Goal: Task Accomplishment & Management: Manage account settings

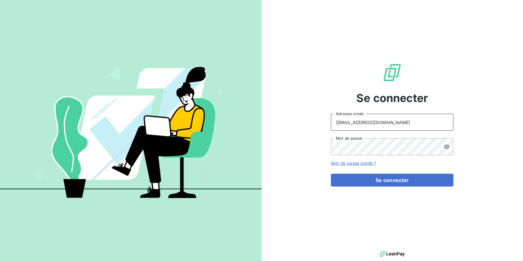
click at [428, 123] on input "[EMAIL_ADDRESS][DOMAIN_NAME]" at bounding box center [392, 122] width 123 height 17
type input "[EMAIL_ADDRESS][DOMAIN_NAME]"
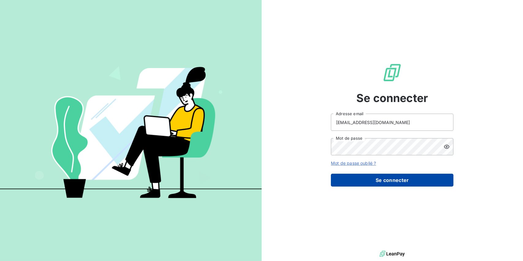
click at [380, 177] on button "Se connecter" at bounding box center [392, 180] width 123 height 13
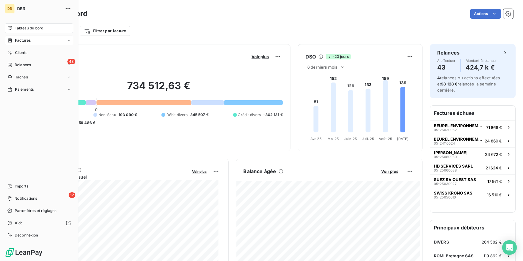
click at [26, 39] on span "Factures" at bounding box center [23, 41] width 16 height 6
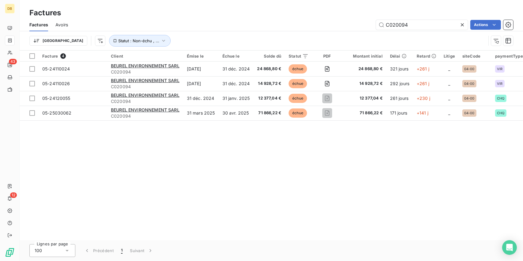
drag, startPoint x: 419, startPoint y: 27, endPoint x: 262, endPoint y: 26, distance: 157.2
click at [262, 26] on div "C020094 Actions" at bounding box center [294, 25] width 438 height 10
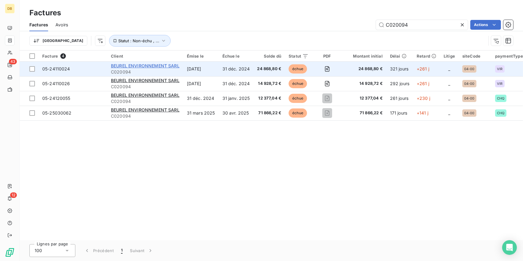
click at [128, 65] on span "BEUREL ENVIRONNEMENT SARL" at bounding box center [145, 65] width 69 height 5
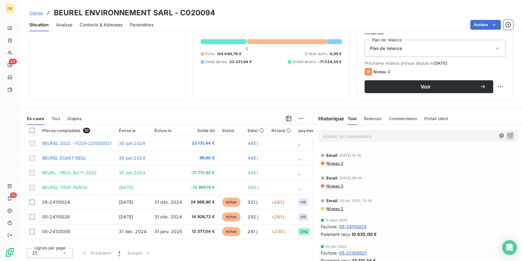
scroll to position [42, 0]
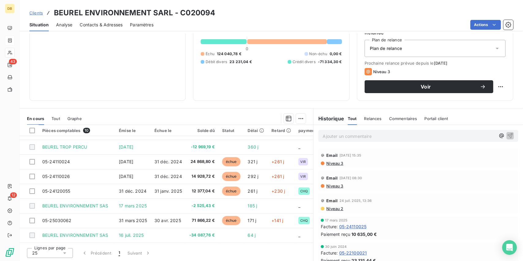
click at [236, 90] on div "75 937,52 € 0 Échu 124 040,78 € Non-échu 0,00 € Débit divers 23 231,04 € Crédit…" at bounding box center [271, 41] width 141 height 103
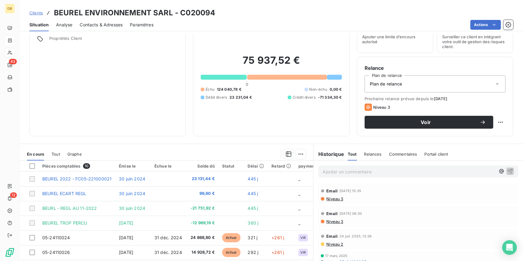
scroll to position [31, 0]
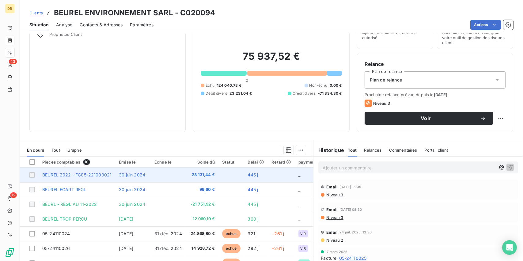
click at [210, 180] on td "23 131,44 €" at bounding box center [202, 175] width 33 height 15
